Goal: Transaction & Acquisition: Obtain resource

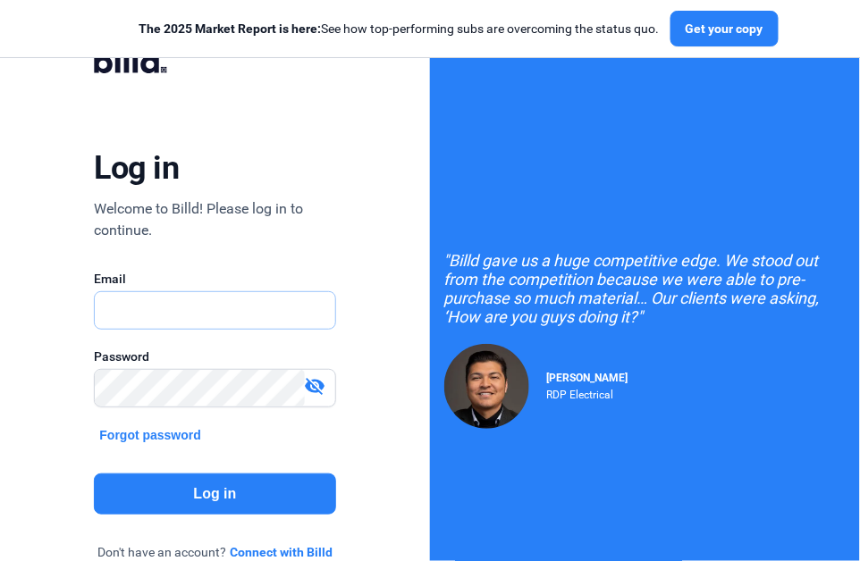
type input "[PERSON_NAME][EMAIL_ADDRESS][PERSON_NAME][DOMAIN_NAME]"
click at [230, 475] on button "Log in" at bounding box center [214, 494] width 241 height 41
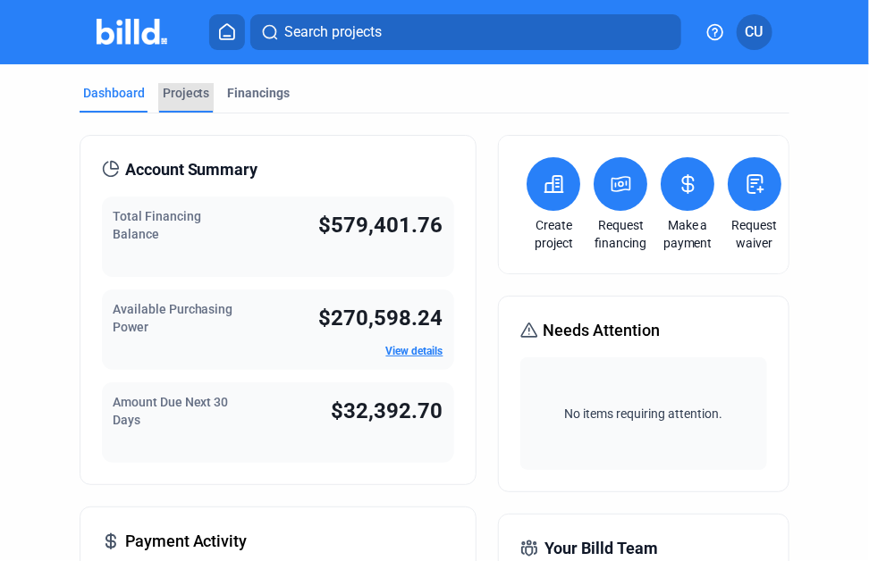
click at [195, 98] on div "Projects" at bounding box center [186, 93] width 47 height 18
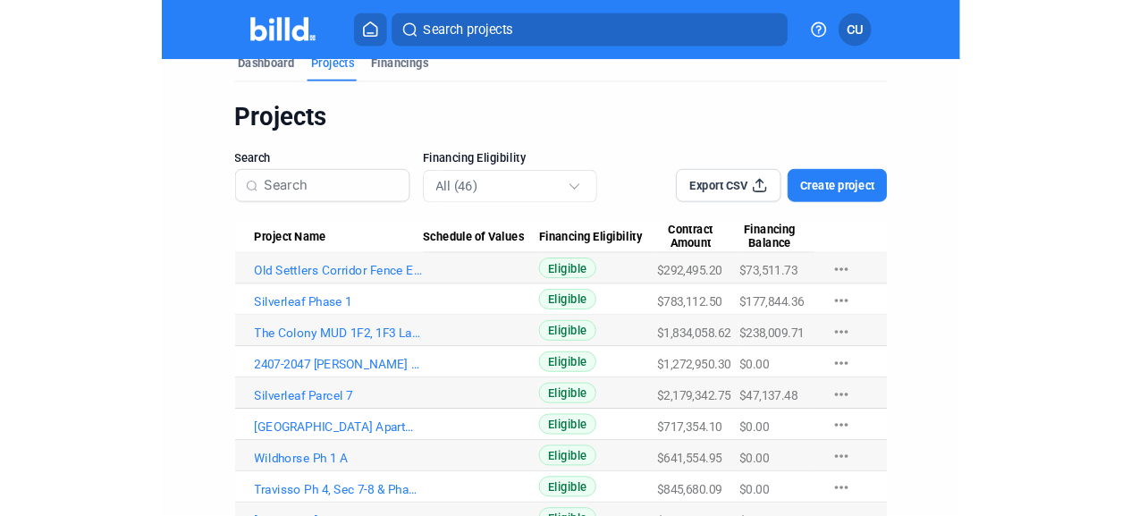
scroll to position [114, 0]
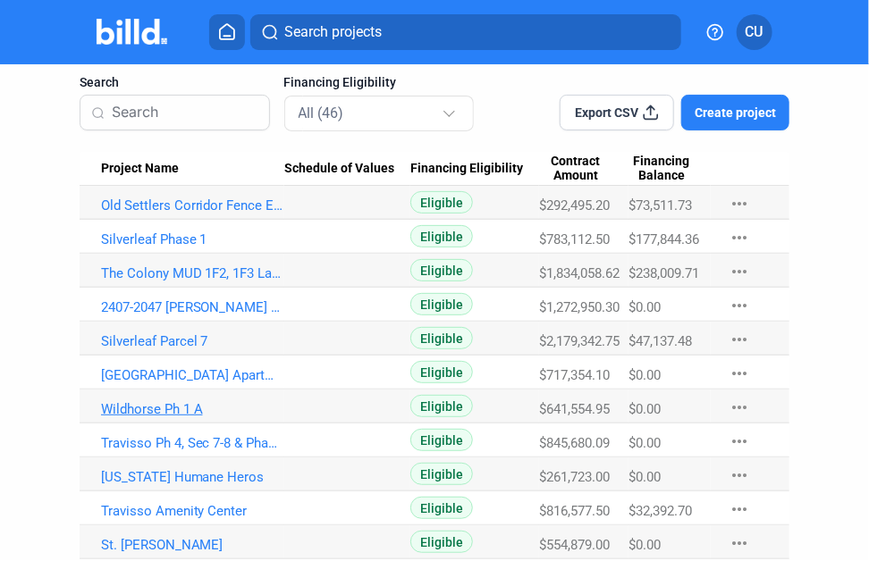
click at [163, 214] on link "Wildhorse Ph 1 A" at bounding box center [193, 206] width 184 height 16
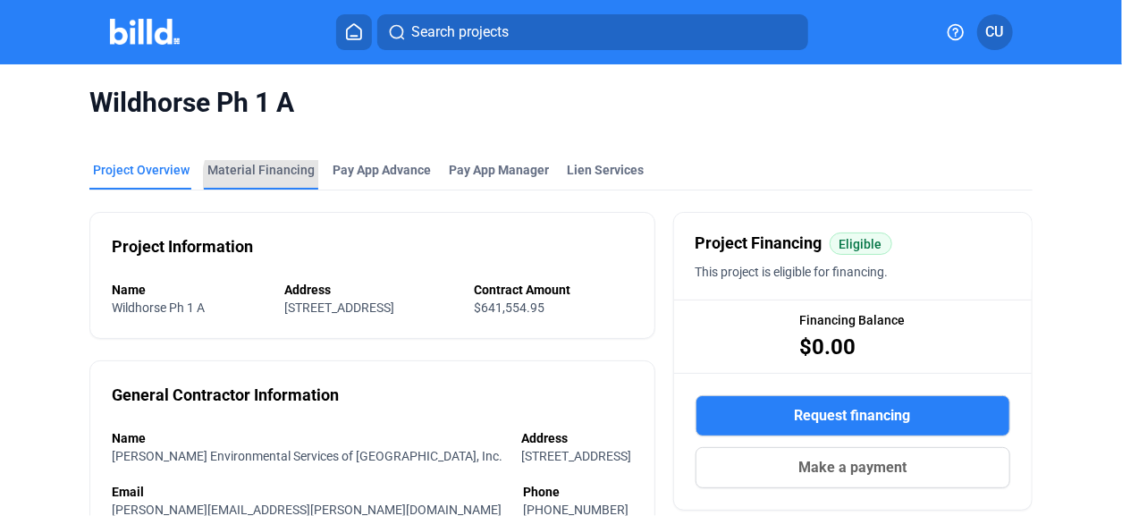
click at [260, 179] on div "Material Financing" at bounding box center [261, 175] width 114 height 29
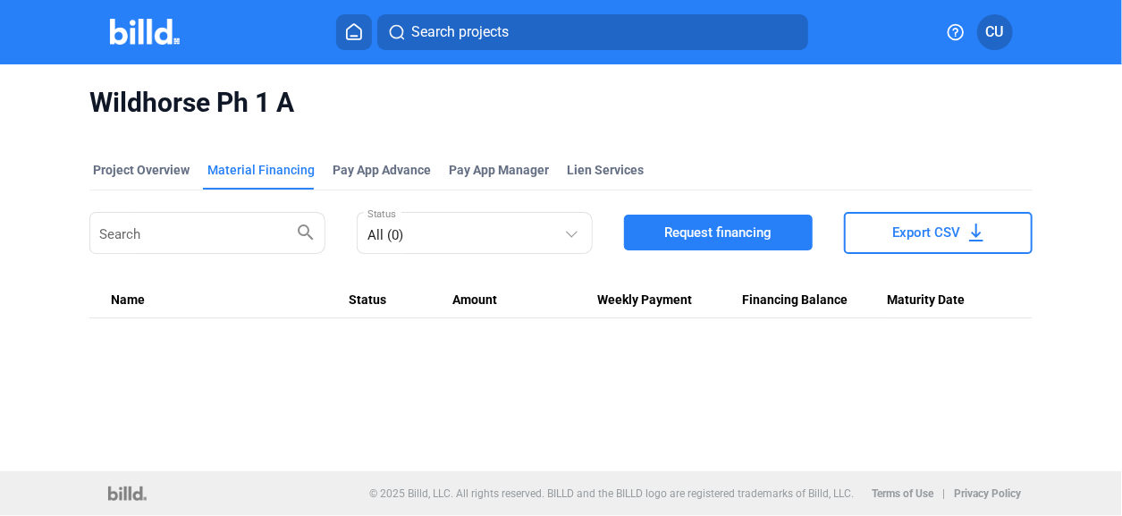
click at [737, 232] on span "Request financing" at bounding box center [717, 233] width 107 height 18
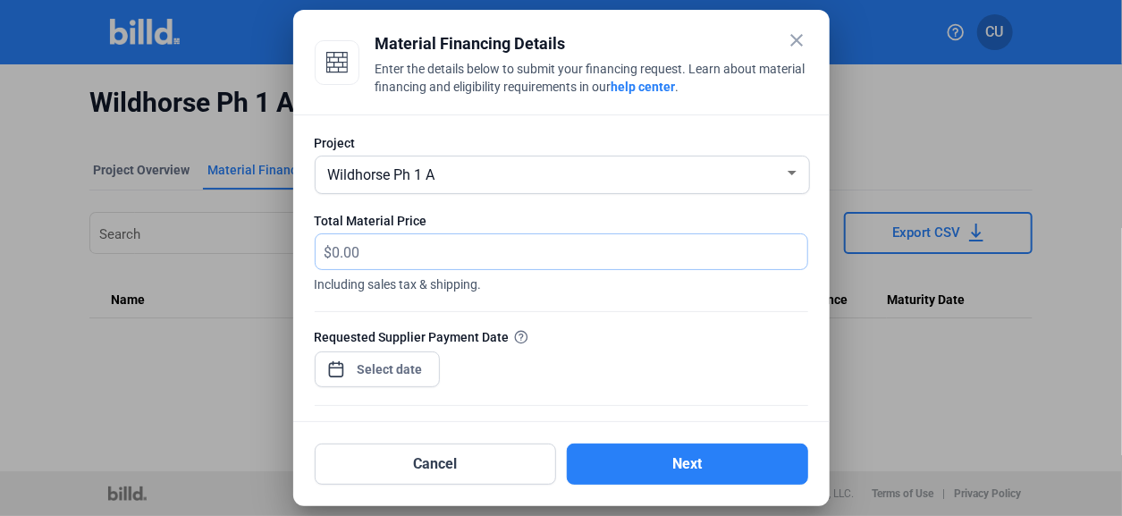
click at [385, 249] on input "text" at bounding box center [570, 251] width 475 height 35
type input "21,350"
click at [380, 368] on div "close Material Financing Details Enter the details below to submit your financi…" at bounding box center [561, 258] width 1122 height 516
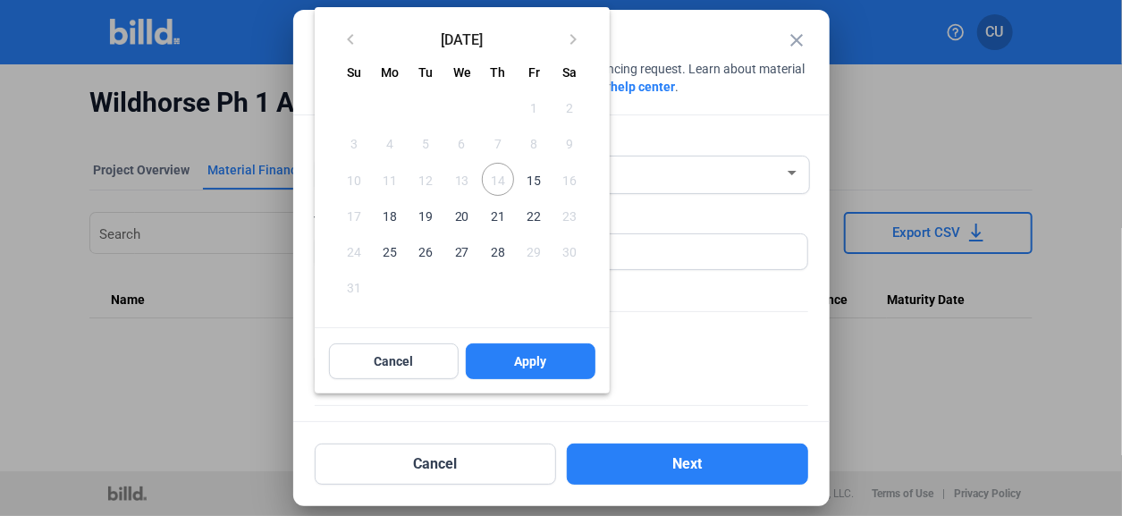
click at [536, 179] on span "15" at bounding box center [534, 179] width 32 height 32
click at [511, 362] on button "Apply" at bounding box center [531, 361] width 130 height 36
type input "[DATE]"
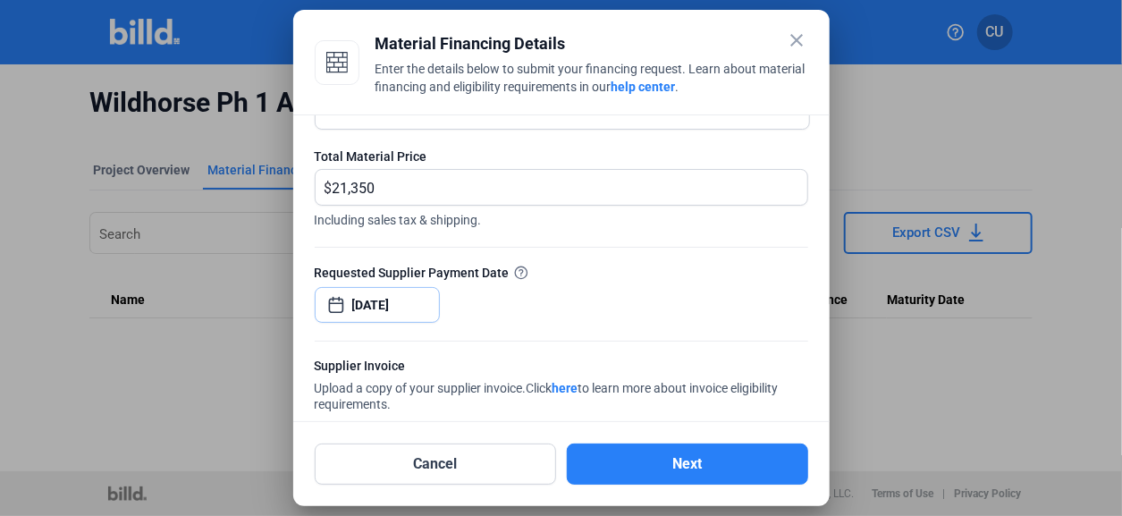
scroll to position [89, 0]
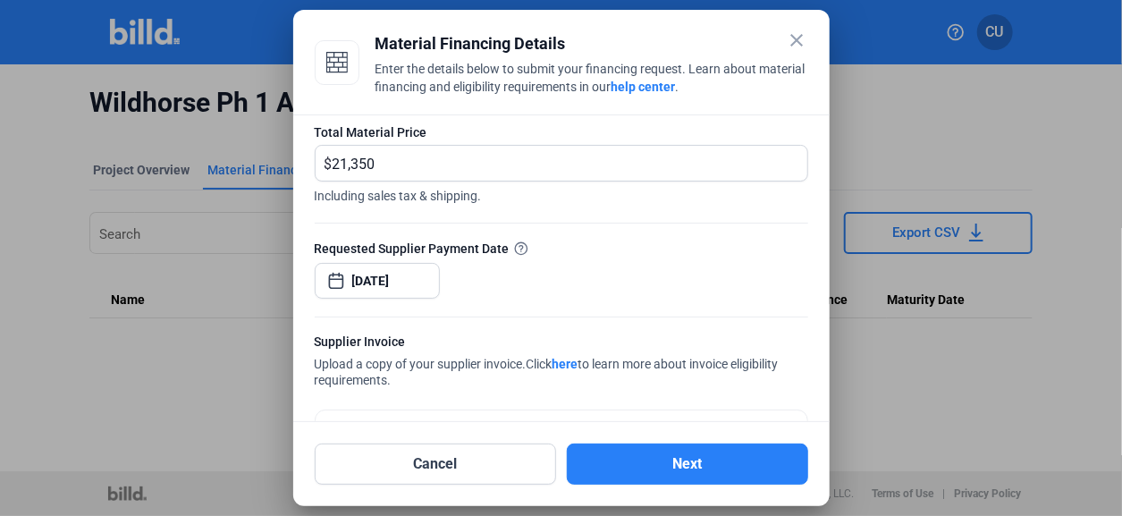
click at [575, 362] on link "here" at bounding box center [566, 364] width 26 height 14
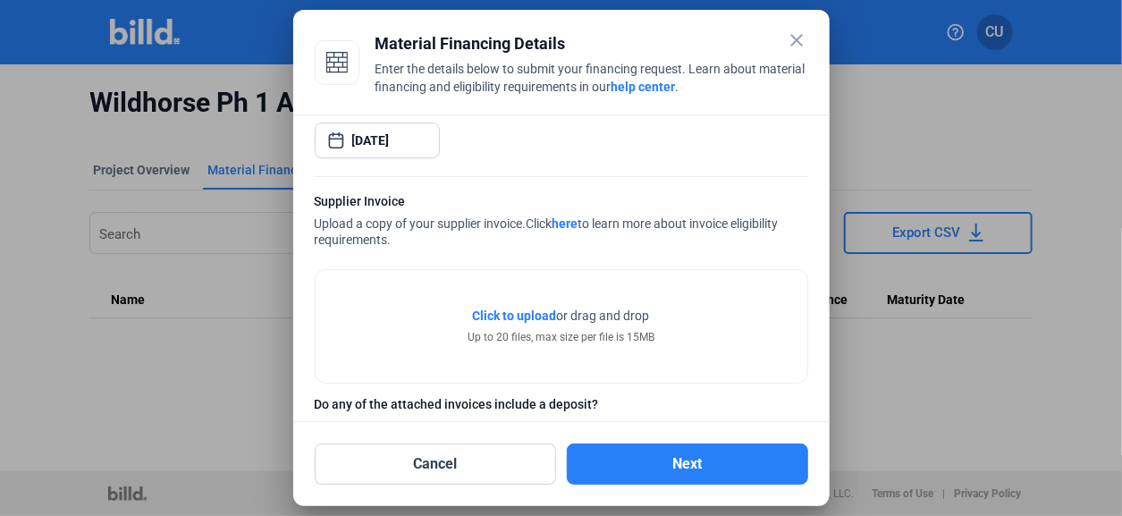
scroll to position [267, 0]
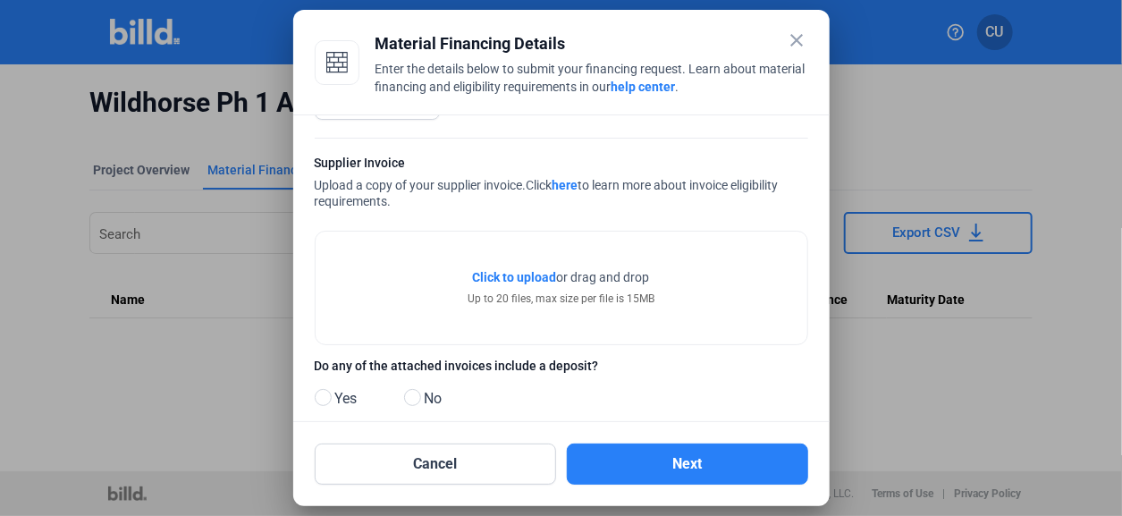
click at [520, 273] on span "Click to upload" at bounding box center [515, 277] width 84 height 14
click at [439, 468] on button "Cancel" at bounding box center [435, 463] width 241 height 41
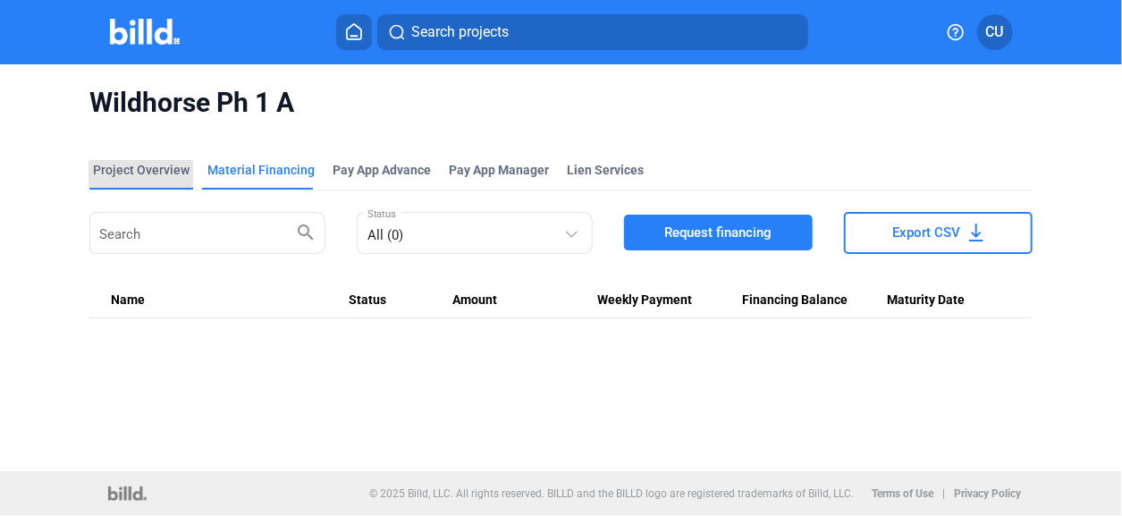
drag, startPoint x: 159, startPoint y: 163, endPoint x: 185, endPoint y: 166, distance: 26.2
click at [159, 164] on div "Project Overview" at bounding box center [141, 170] width 97 height 18
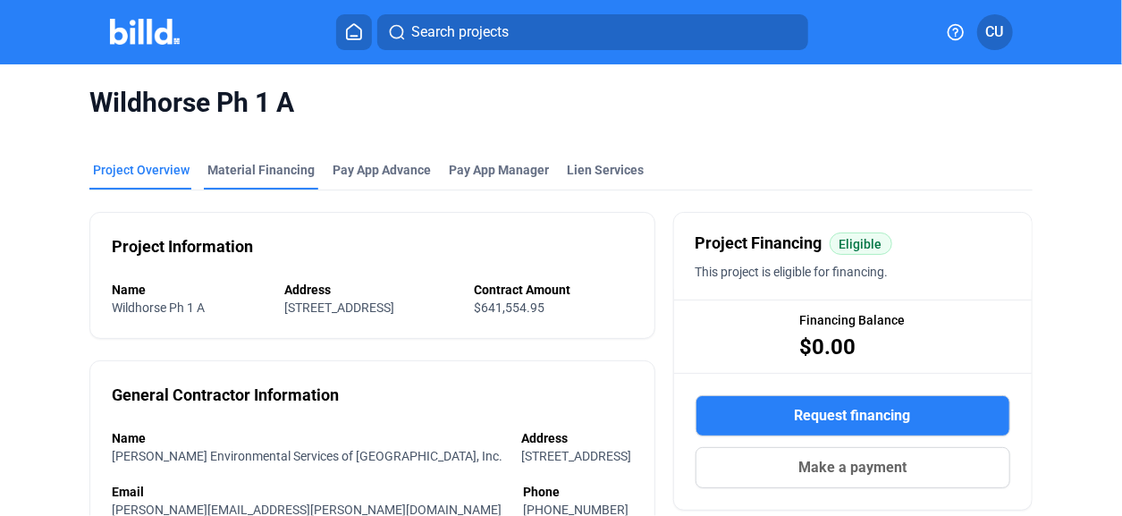
click at [248, 161] on div "Material Financing" at bounding box center [260, 170] width 107 height 18
